Goal: Transaction & Acquisition: Purchase product/service

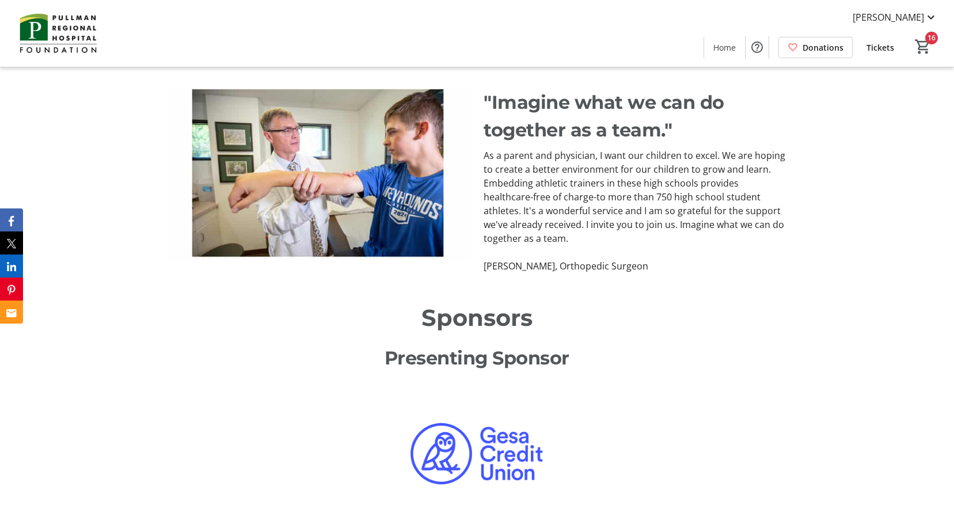
scroll to position [743, 0]
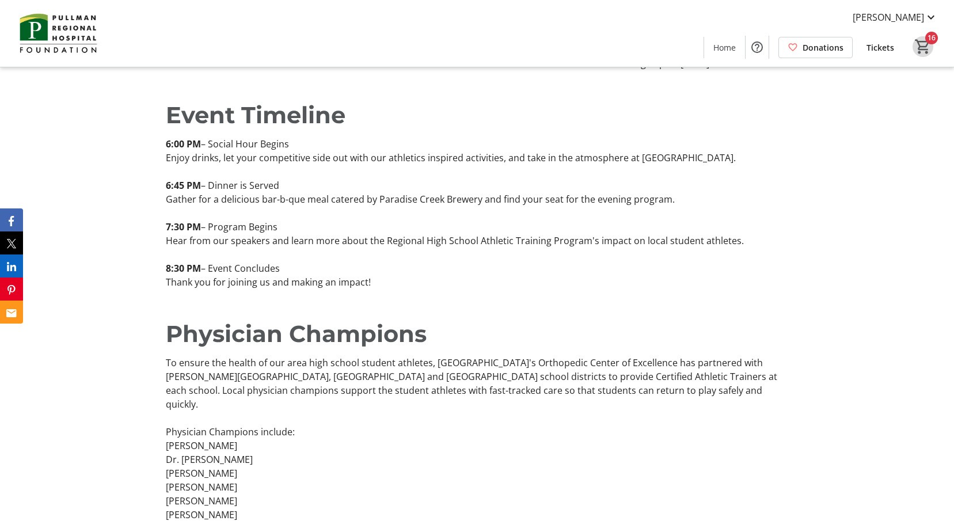
click at [926, 42] on mat-icon "16" at bounding box center [922, 46] width 17 height 17
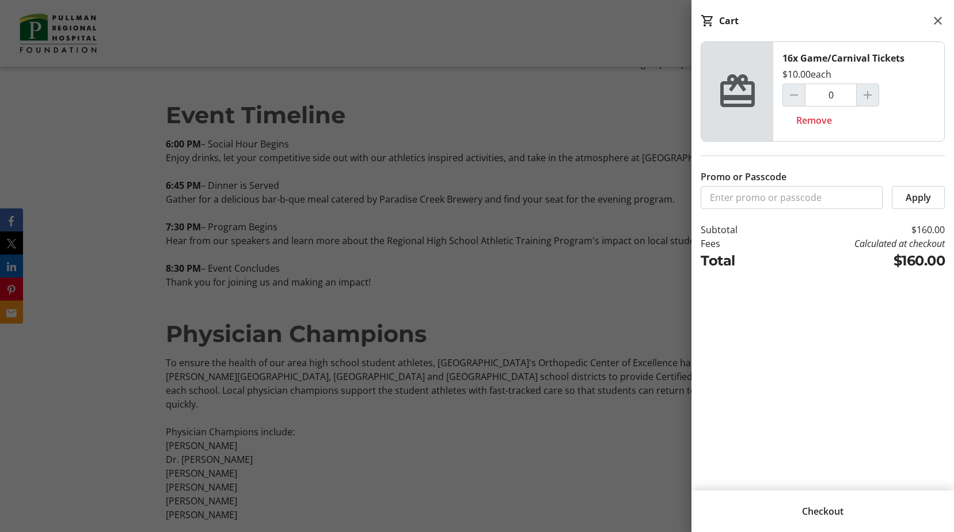
click at [820, 512] on span "Checkout" at bounding box center [822, 511] width 41 height 14
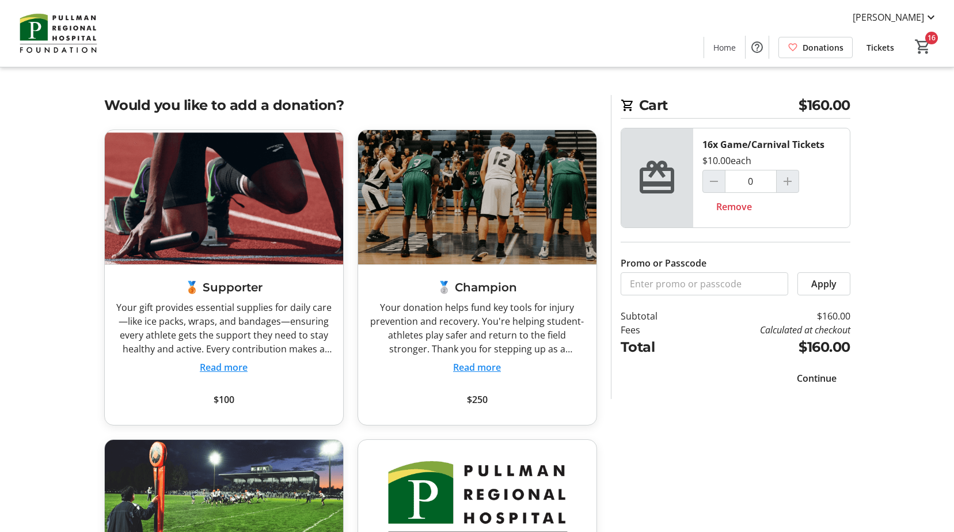
click at [816, 378] on span "Continue" at bounding box center [817, 378] width 40 height 14
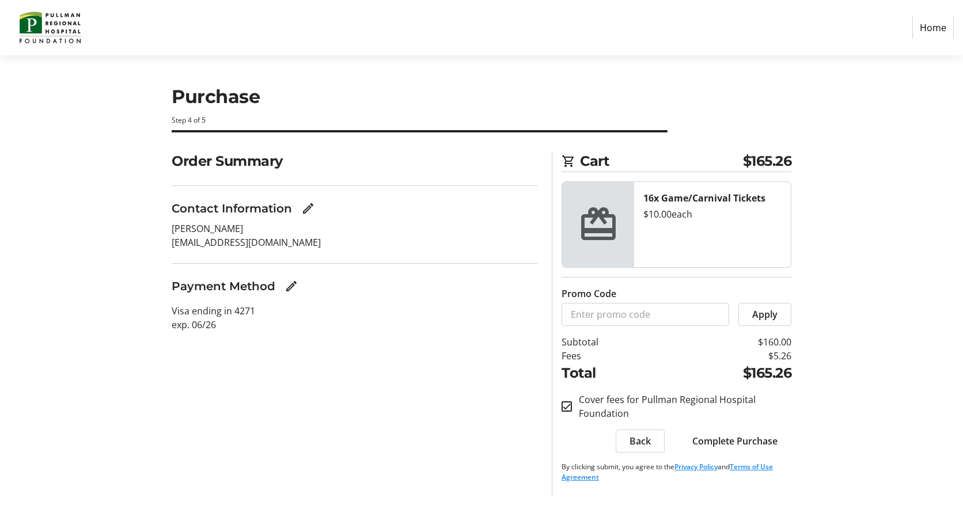
click at [743, 440] on span "Complete Purchase" at bounding box center [734, 441] width 85 height 14
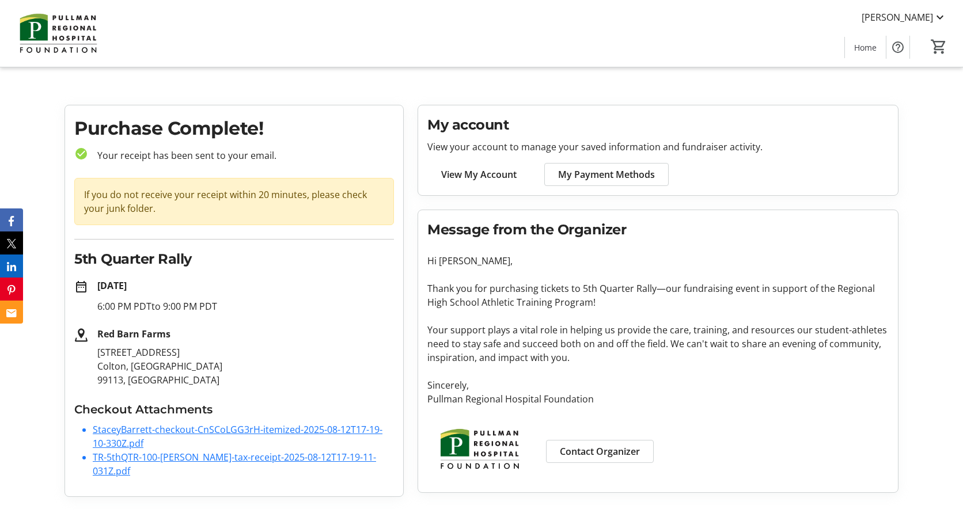
click at [248, 429] on link "StaceyBarrett-checkout-CnSCoLGG3rH-itemized-2025-08-12T17-19-10-330Z.pdf" at bounding box center [238, 436] width 290 height 26
